Goal: Task Accomplishment & Management: Manage account settings

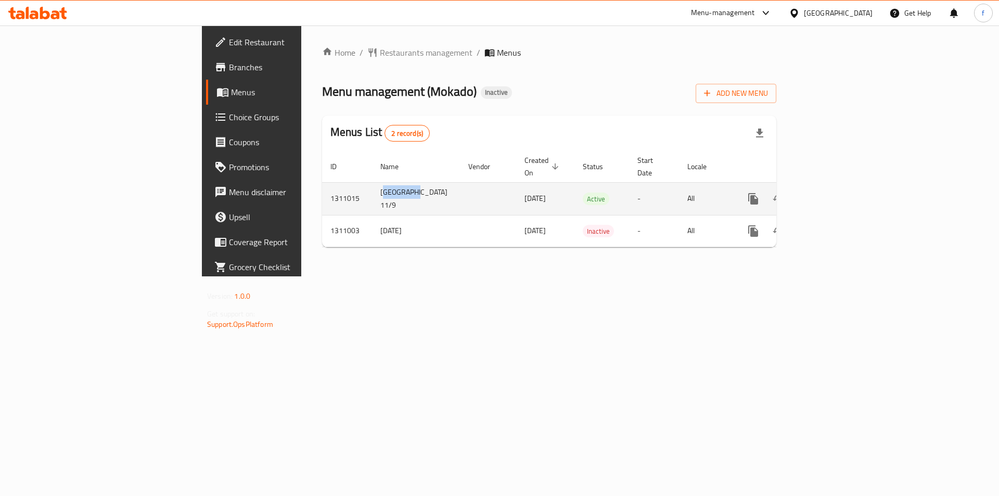
drag, startPoint x: 248, startPoint y: 185, endPoint x: 282, endPoint y: 186, distance: 34.3
click at [372, 186] on td "[GEOGRAPHIC_DATA] 11/9" at bounding box center [416, 198] width 88 height 33
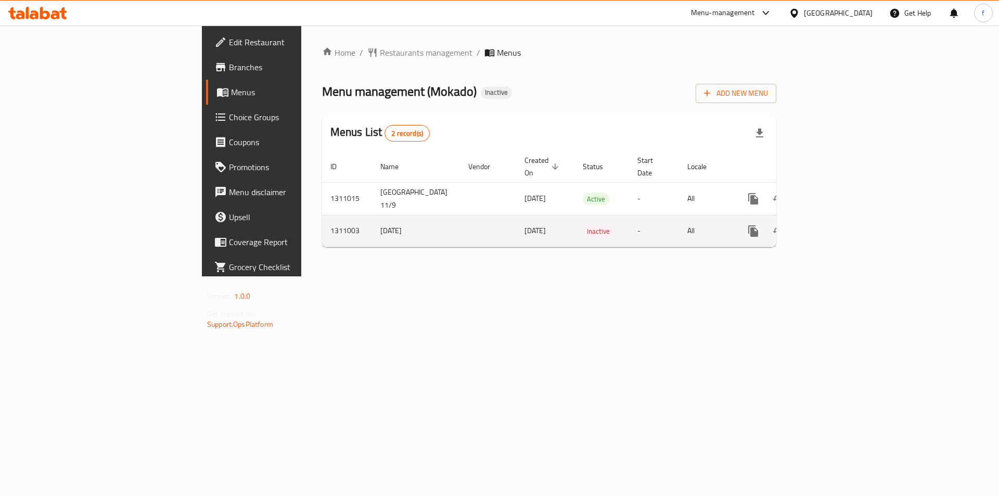
drag, startPoint x: 286, startPoint y: 275, endPoint x: 606, endPoint y: 205, distance: 327.9
click at [301, 274] on div "Home / Restaurants management / Menus Menu management ( Mokado ) Inactive Add N…" at bounding box center [549, 150] width 496 height 251
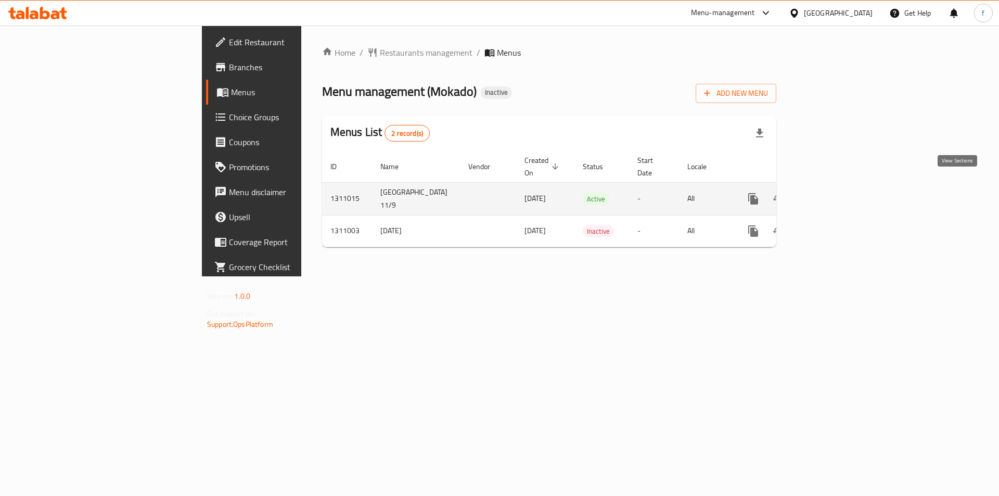
click at [841, 186] on link "enhanced table" at bounding box center [828, 198] width 25 height 25
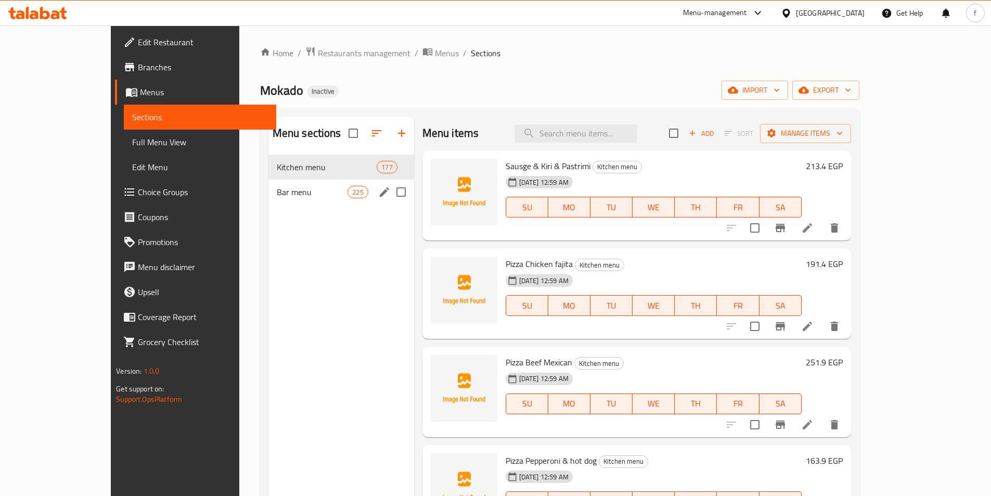
click at [277, 196] on span "Bar menu" at bounding box center [312, 192] width 71 height 12
click at [277, 170] on span "Kitchen menu" at bounding box center [327, 167] width 100 height 12
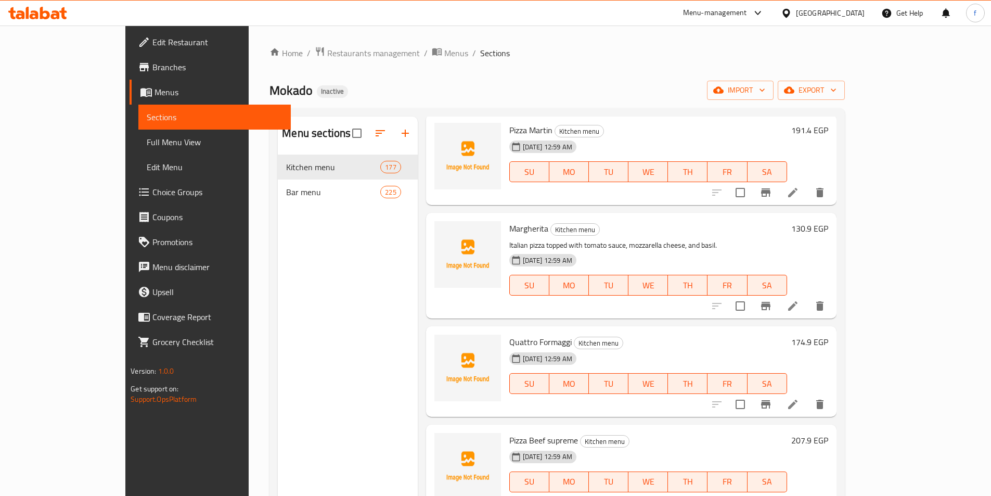
scroll to position [936, 0]
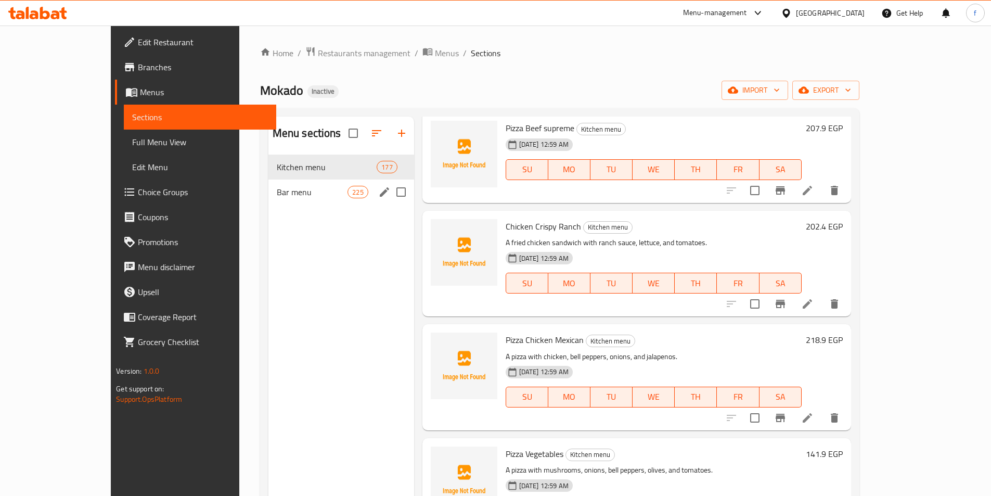
click at [285, 190] on span "Bar menu" at bounding box center [312, 192] width 71 height 12
click at [277, 165] on span "Kitchen menu" at bounding box center [327, 167] width 100 height 12
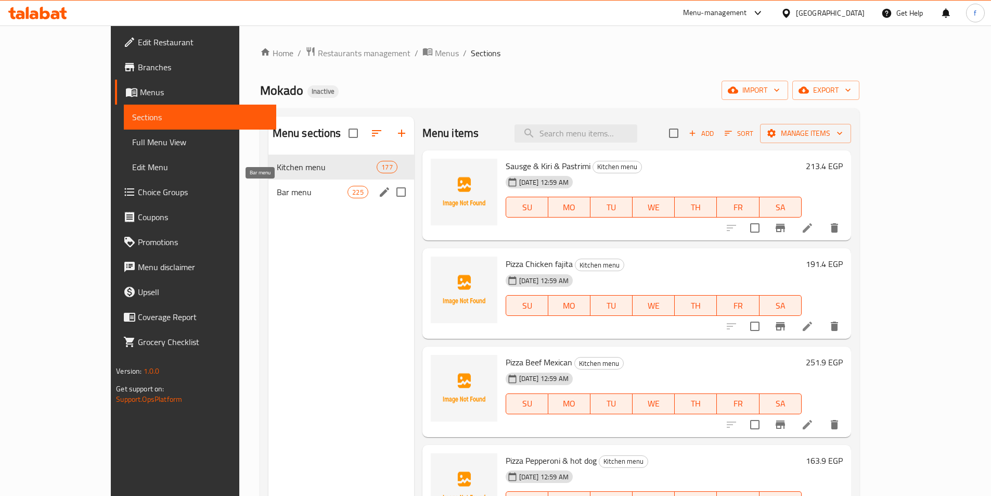
click at [277, 191] on span "Bar menu" at bounding box center [312, 192] width 71 height 12
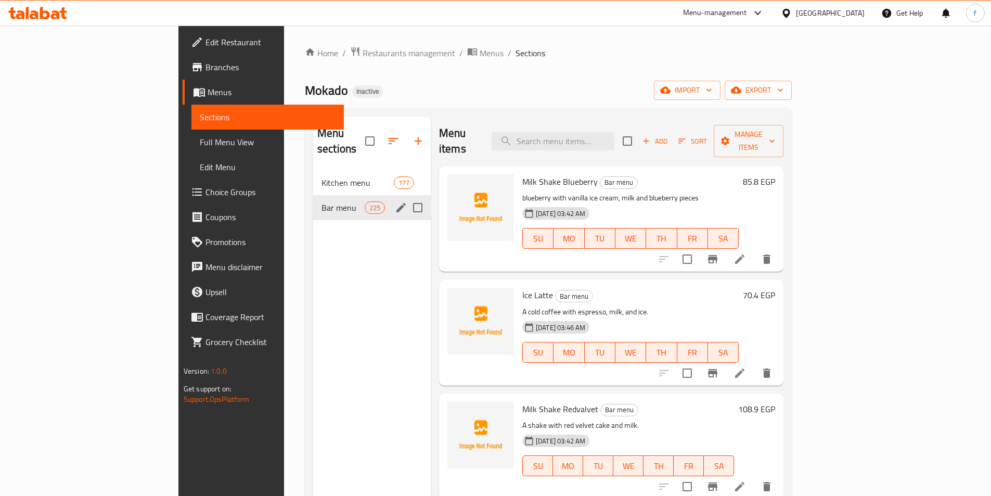
click at [321, 201] on span "Bar menu" at bounding box center [342, 207] width 43 height 12
click at [395, 201] on icon "edit" at bounding box center [401, 207] width 12 height 12
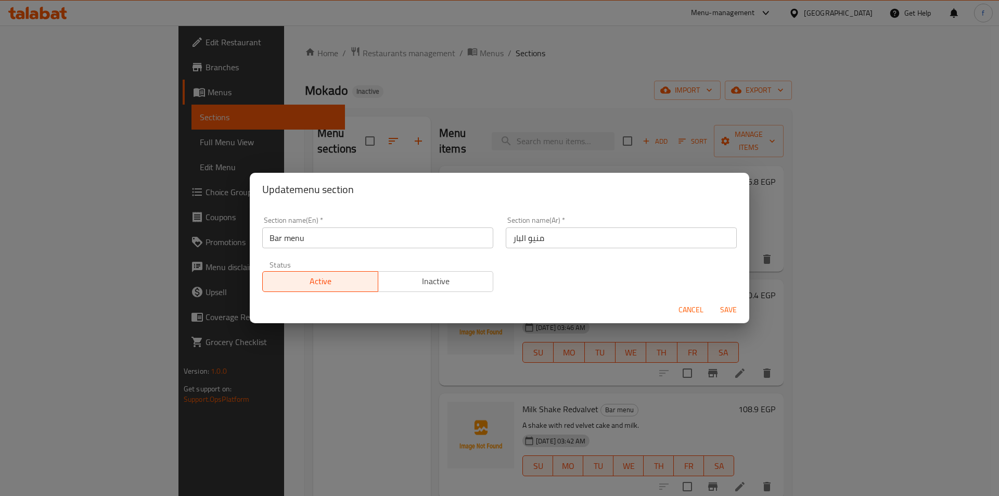
click at [291, 238] on input "Bar menu" at bounding box center [377, 237] width 231 height 21
click at [267, 234] on input "Bar menu" at bounding box center [377, 237] width 231 height 21
click at [270, 237] on input "Bar menu" at bounding box center [377, 237] width 231 height 21
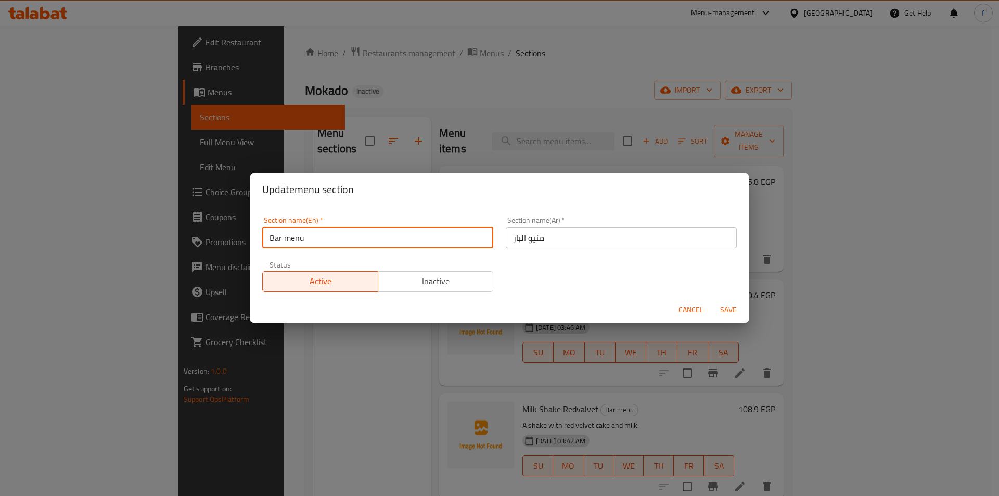
click at [270, 237] on input "Bar menu" at bounding box center [377, 237] width 231 height 21
click at [293, 369] on div "Update menu section Section name(En)   * Bar menu Section name(En) * Section na…" at bounding box center [499, 248] width 999 height 496
